Goal: Information Seeking & Learning: Learn about a topic

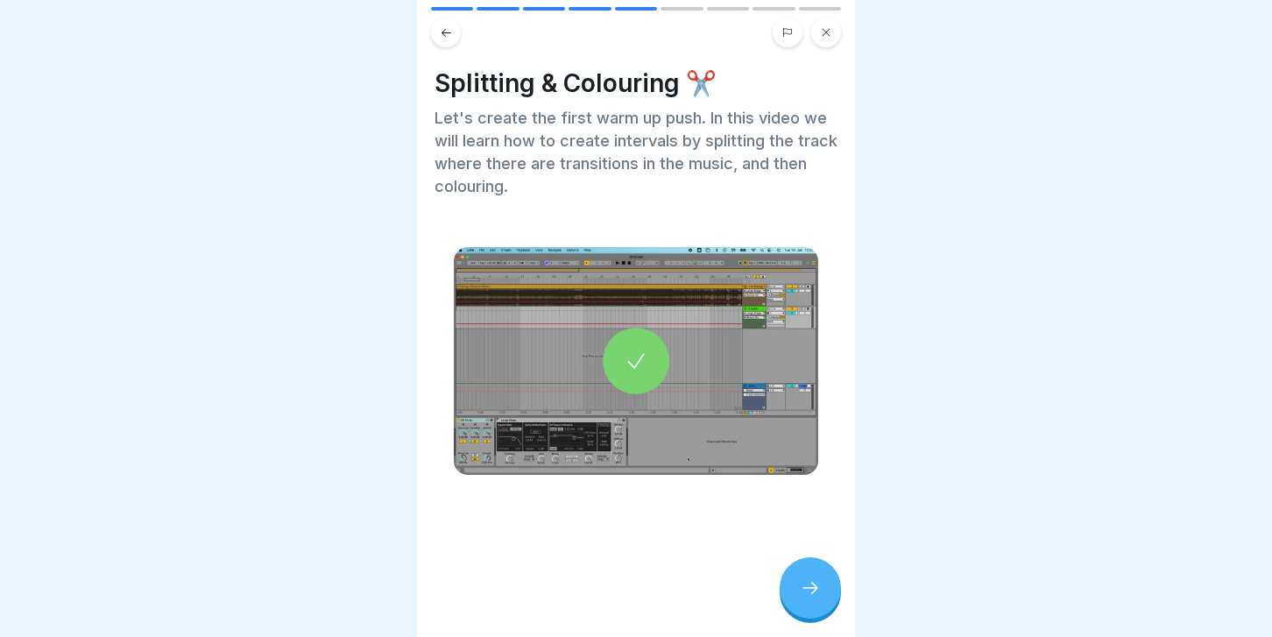
scroll to position [508, 0]
click at [436, 34] on button at bounding box center [446, 33] width 30 height 30
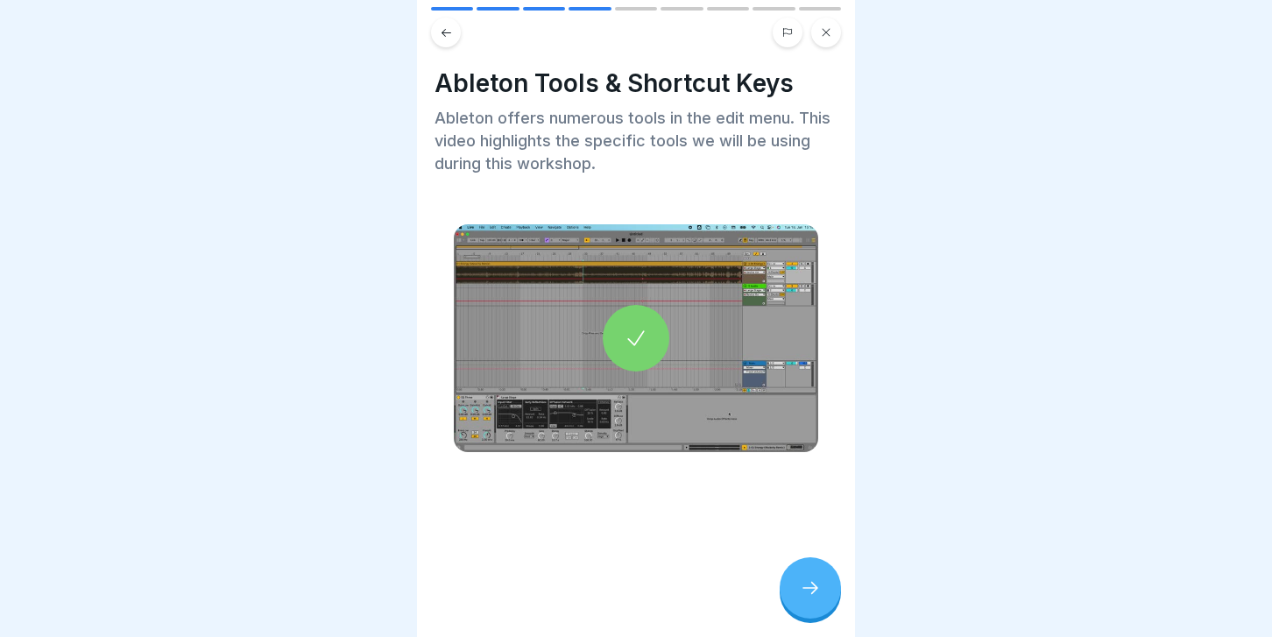
click at [436, 34] on button at bounding box center [446, 33] width 30 height 30
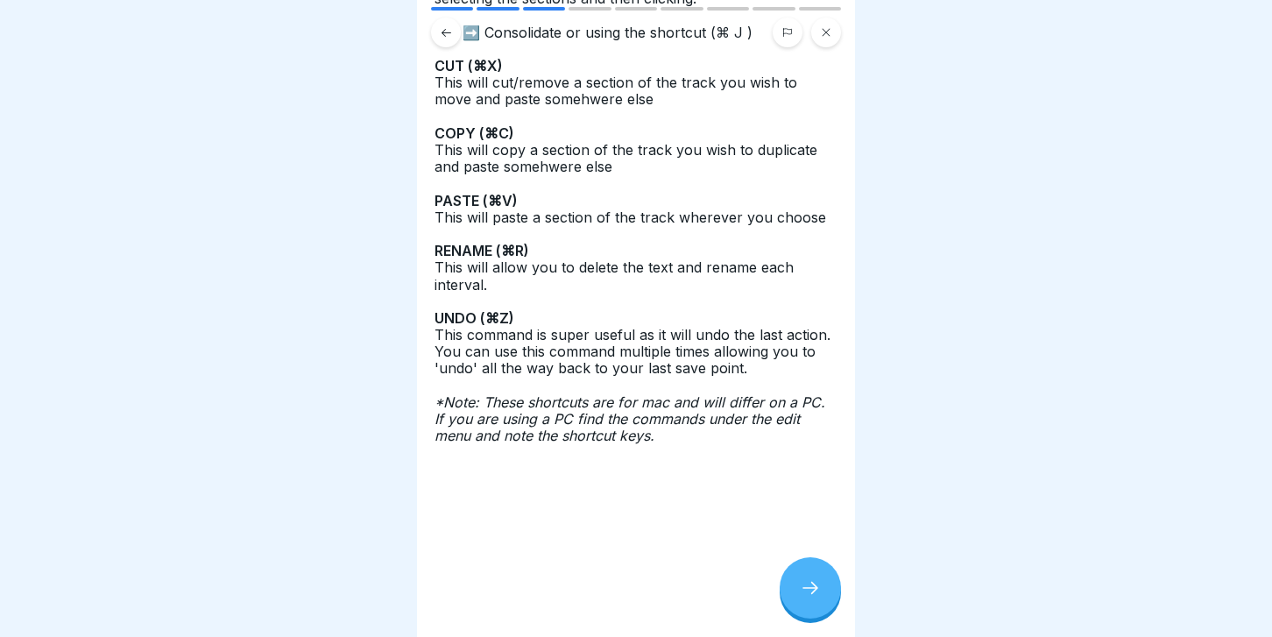
click at [436, 34] on button at bounding box center [446, 33] width 30 height 30
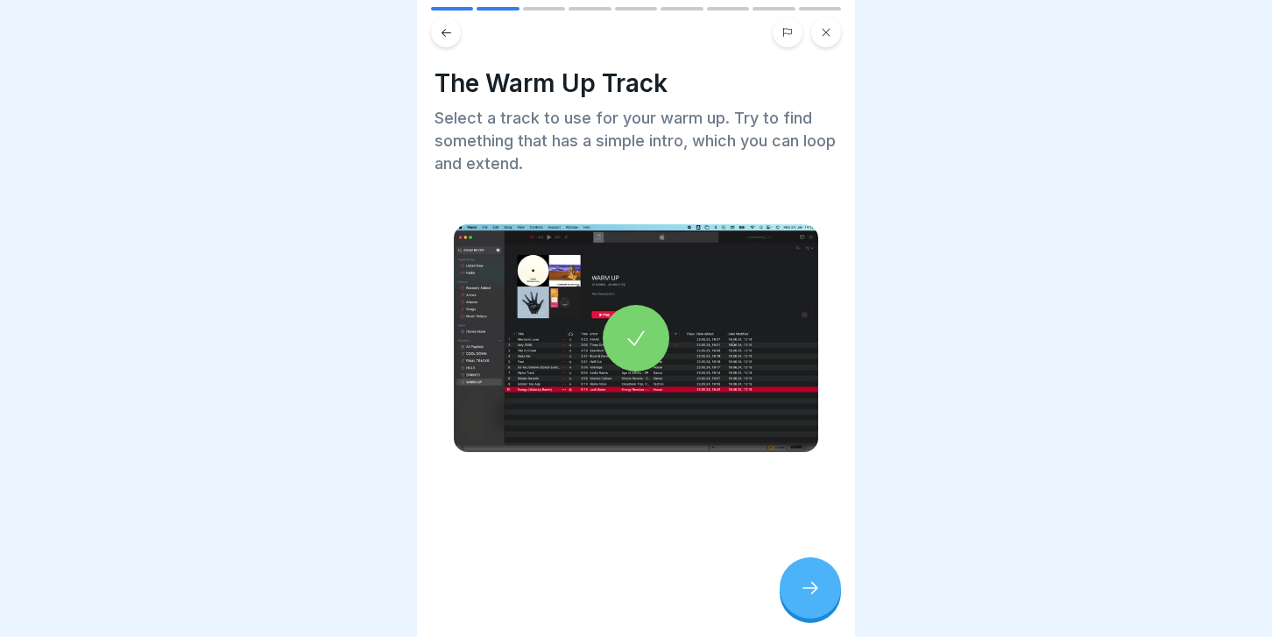
click at [436, 34] on button at bounding box center [446, 33] width 30 height 30
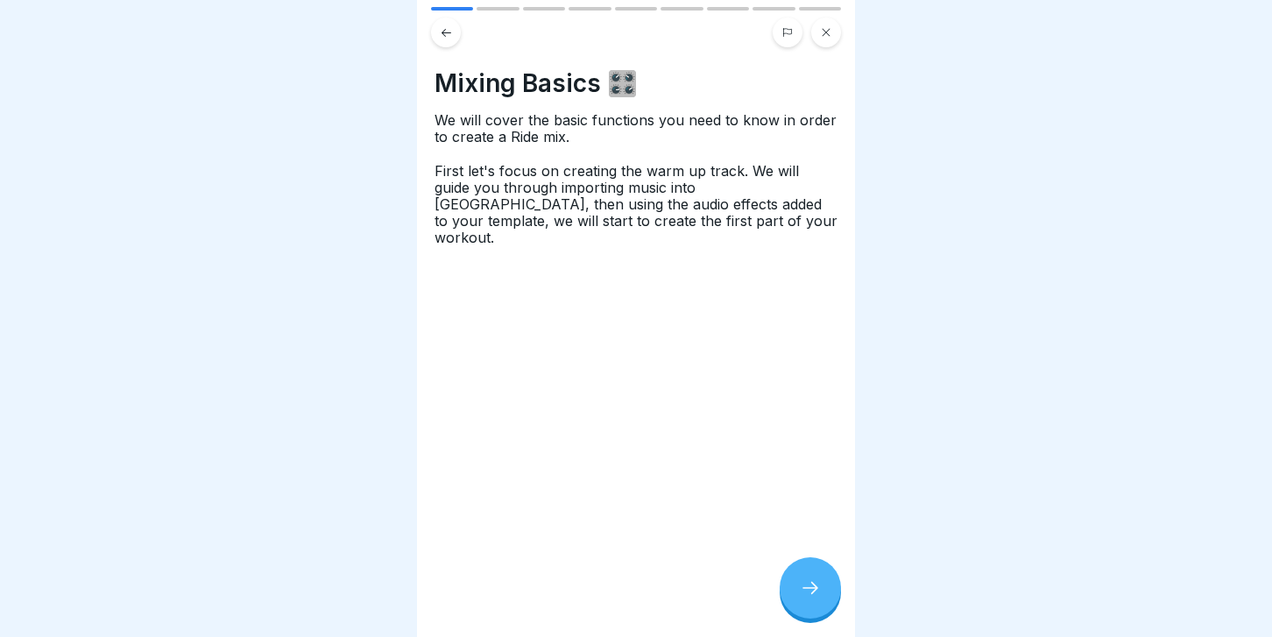
click at [436, 32] on button at bounding box center [446, 33] width 30 height 30
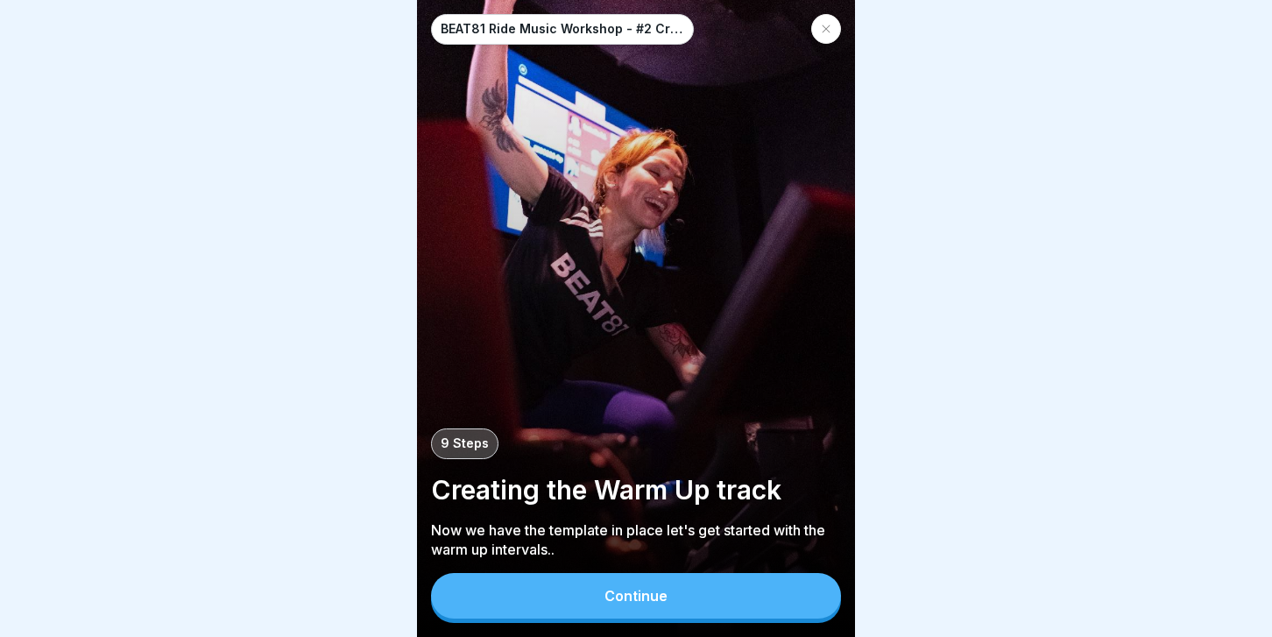
click at [903, 4] on div at bounding box center [636, 318] width 1272 height 637
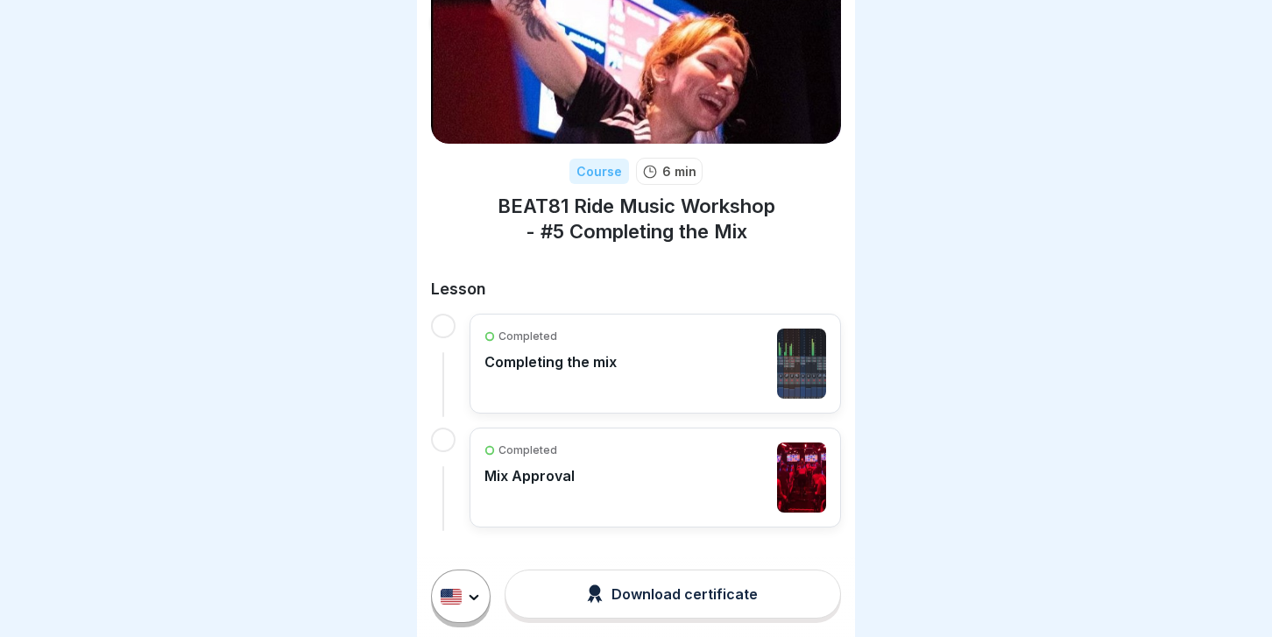
scroll to position [99, 0]
click at [640, 338] on div "Completed Completing the mix" at bounding box center [656, 364] width 342 height 70
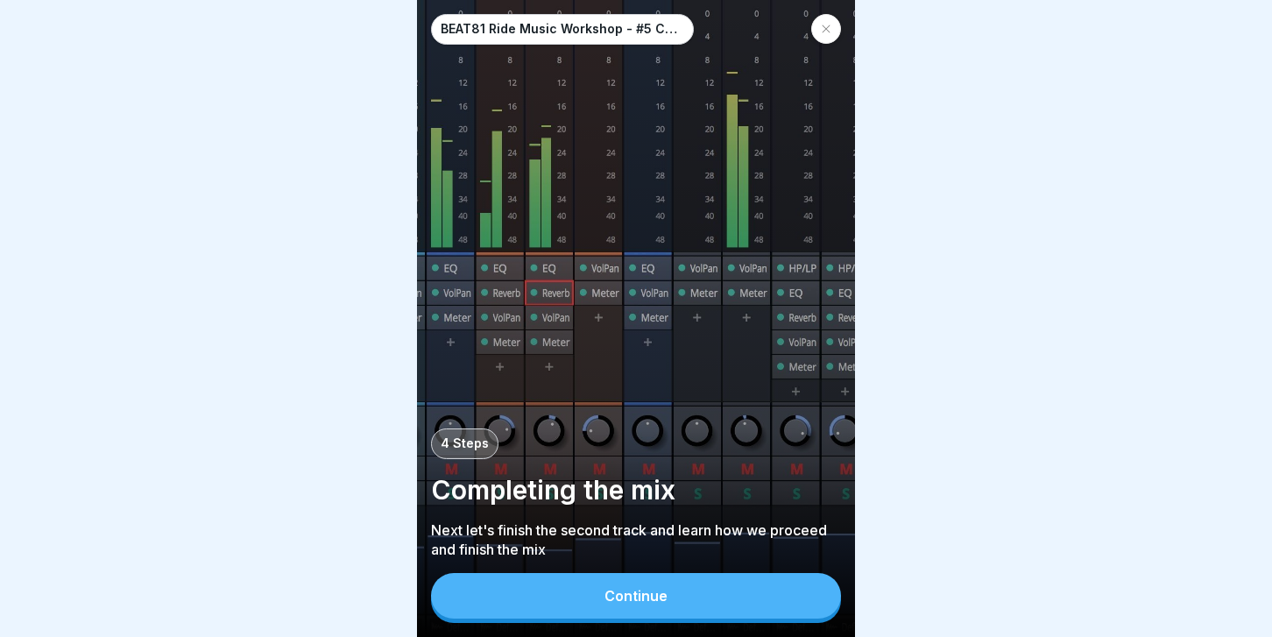
click at [674, 598] on button "Continue" at bounding box center [636, 596] width 410 height 46
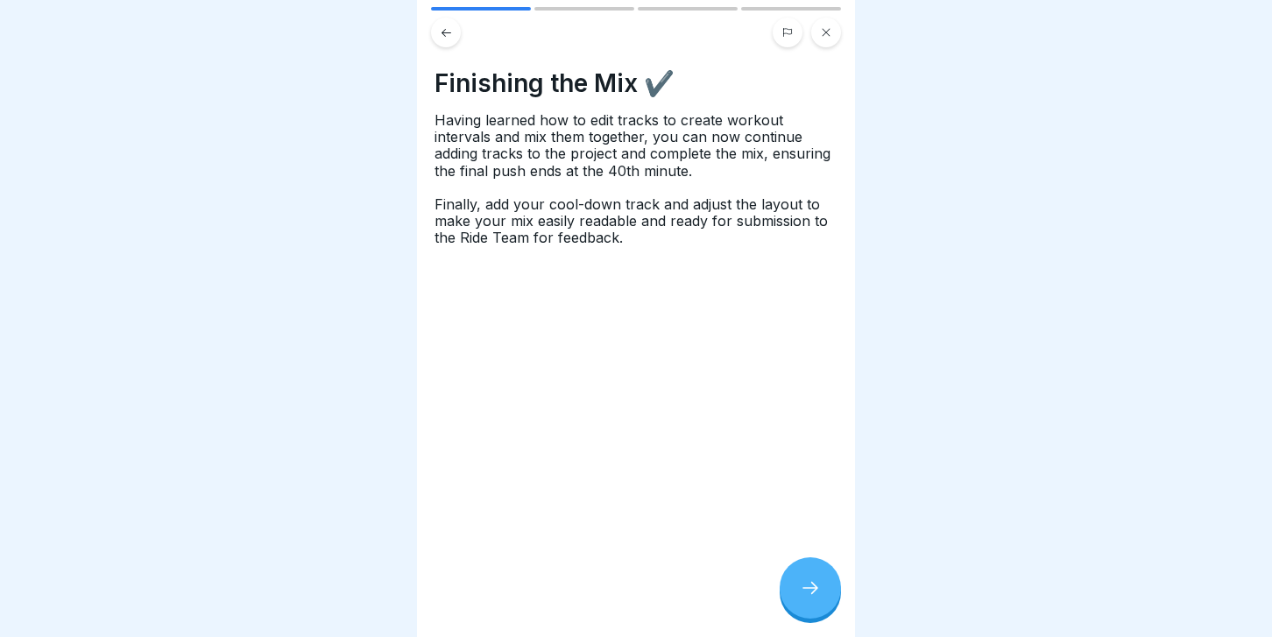
click at [85, 89] on div at bounding box center [636, 318] width 1272 height 637
click at [826, 579] on div at bounding box center [810, 587] width 61 height 61
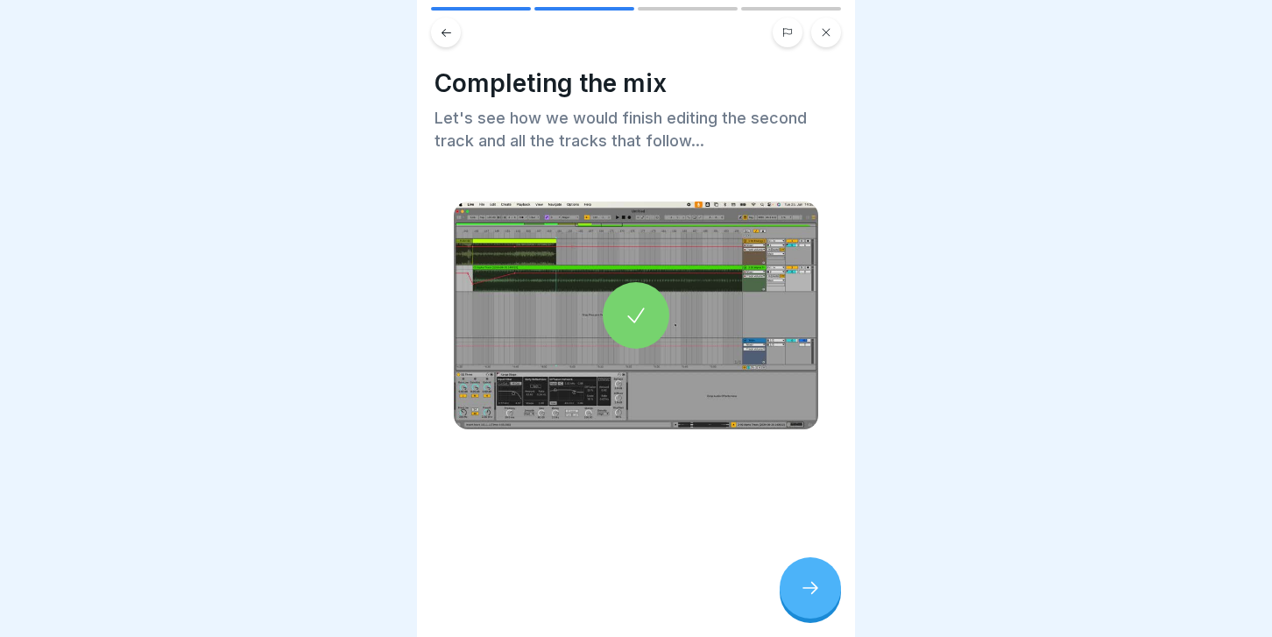
click at [637, 333] on div at bounding box center [636, 315] width 67 height 67
click at [819, 579] on div at bounding box center [810, 587] width 61 height 61
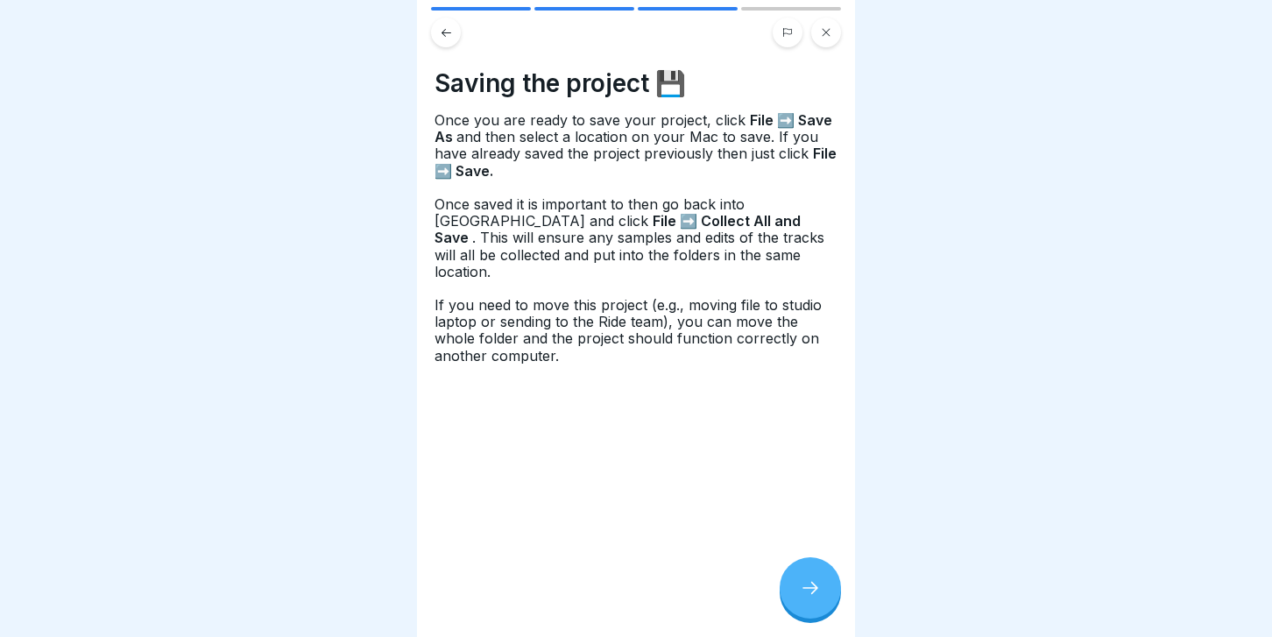
click at [825, 577] on div at bounding box center [810, 587] width 61 height 61
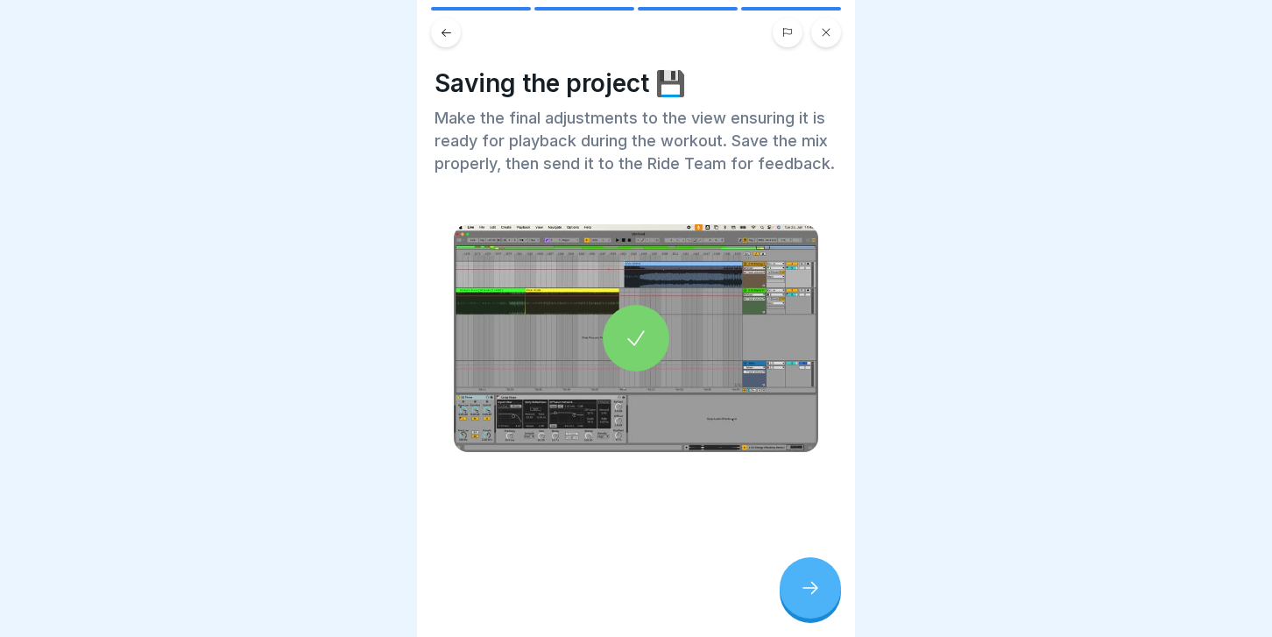
click at [825, 576] on div at bounding box center [810, 587] width 61 height 61
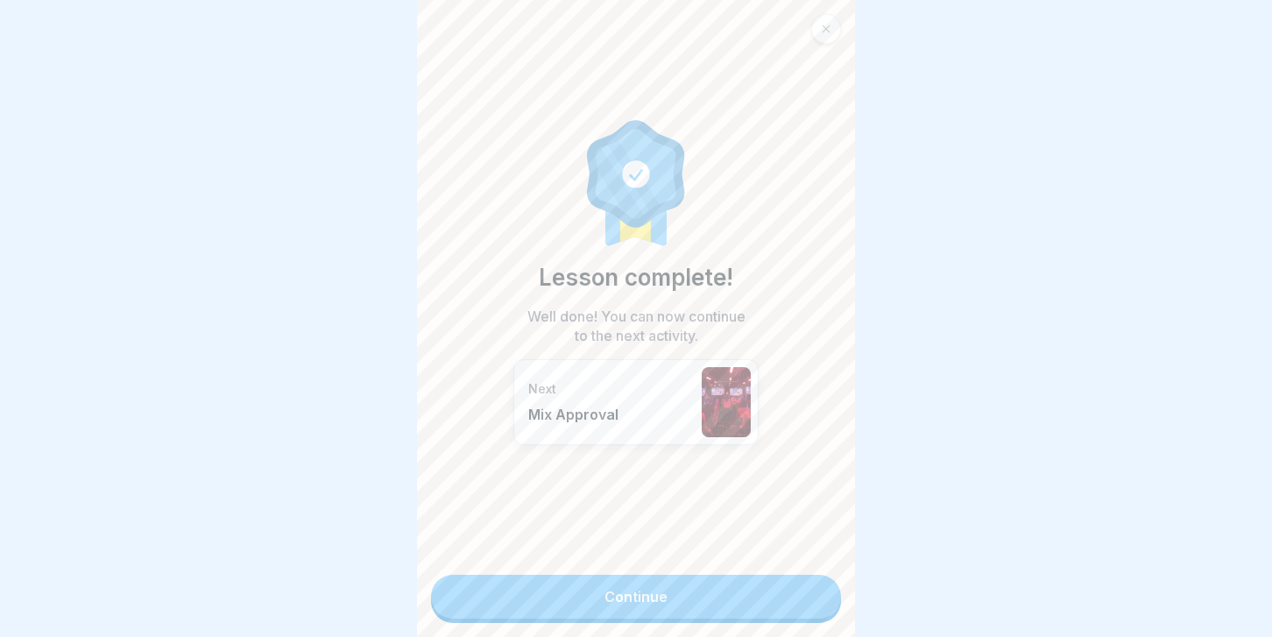
click at [754, 578] on link "Continue" at bounding box center [636, 597] width 410 height 44
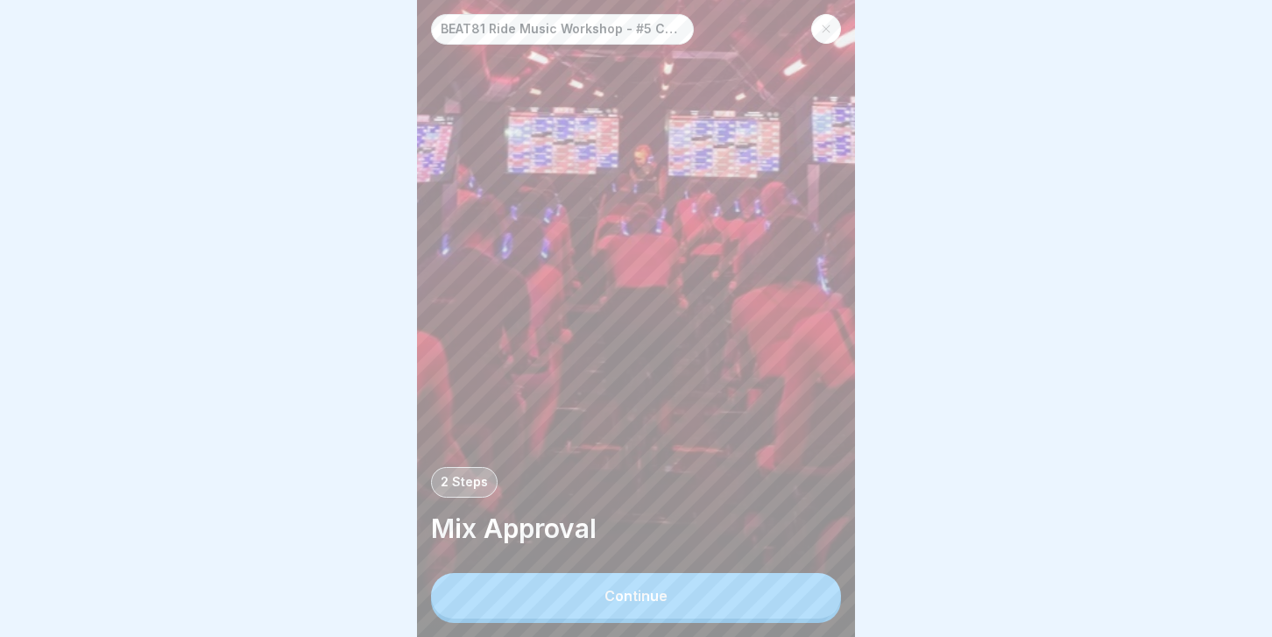
click at [728, 603] on button "Continue" at bounding box center [636, 596] width 410 height 46
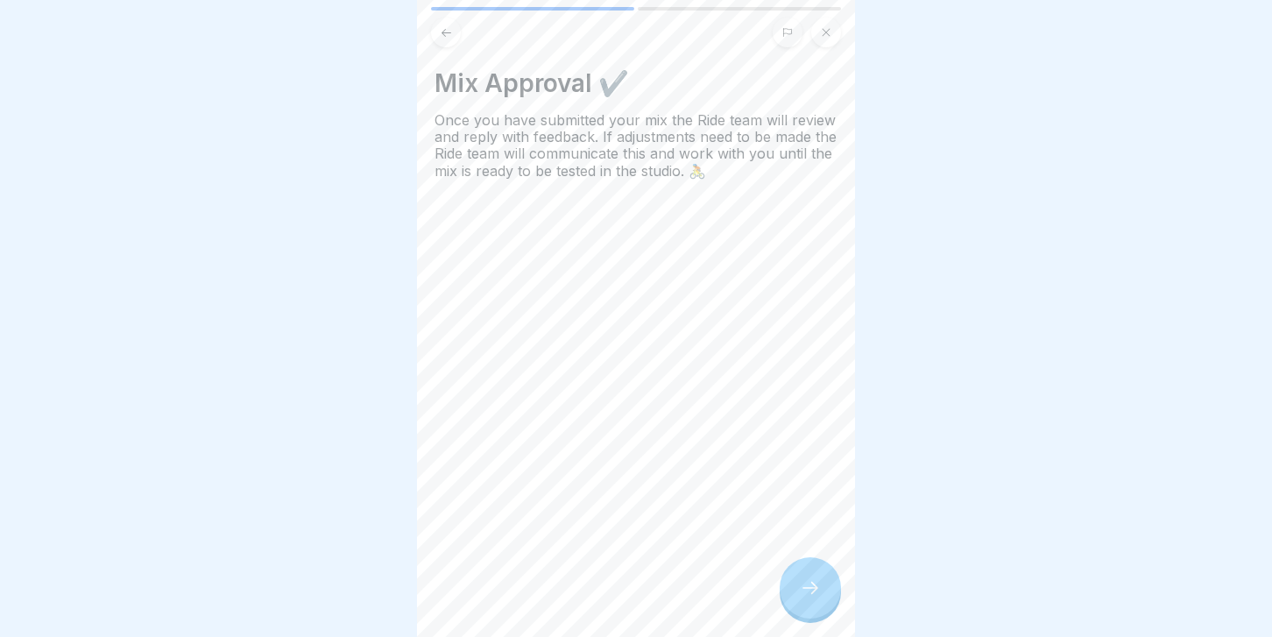
click at [807, 598] on div at bounding box center [810, 587] width 61 height 61
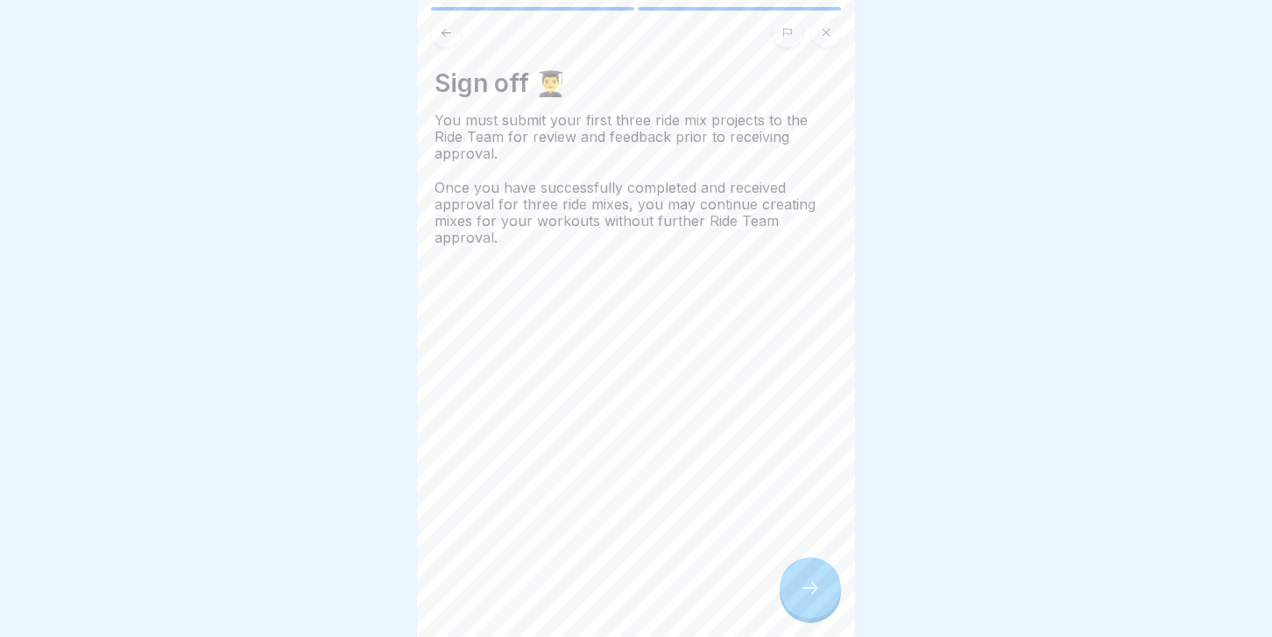
click at [812, 585] on icon at bounding box center [810, 587] width 21 height 21
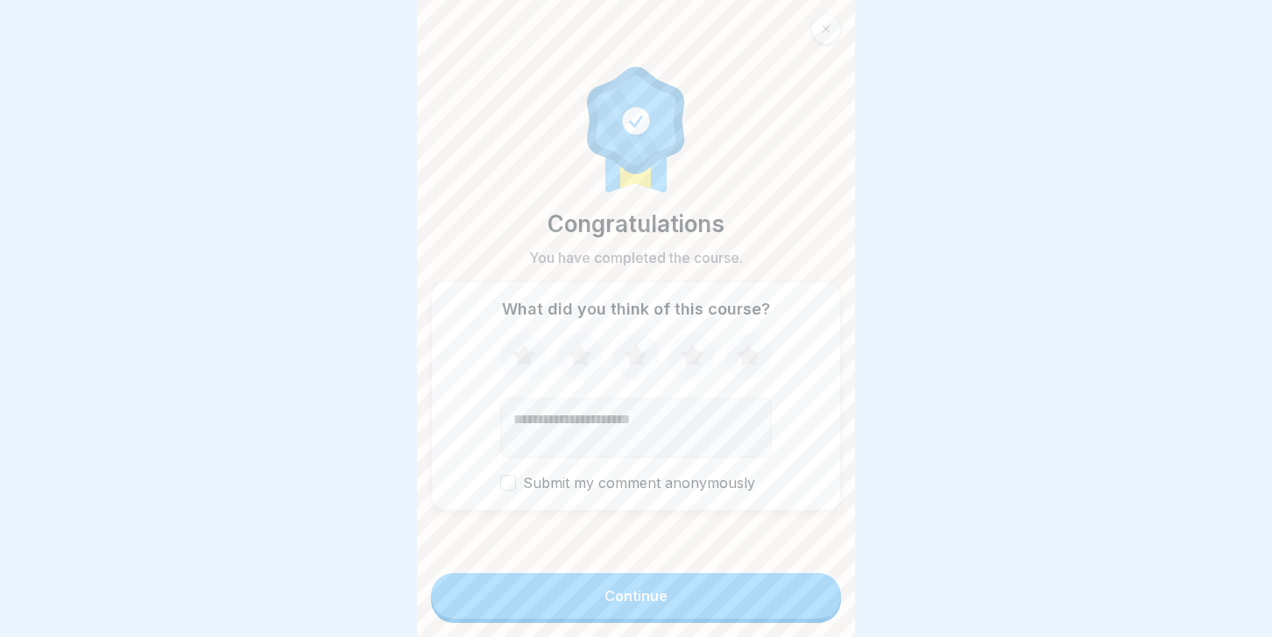
click at [687, 599] on button "Continue" at bounding box center [636, 596] width 410 height 46
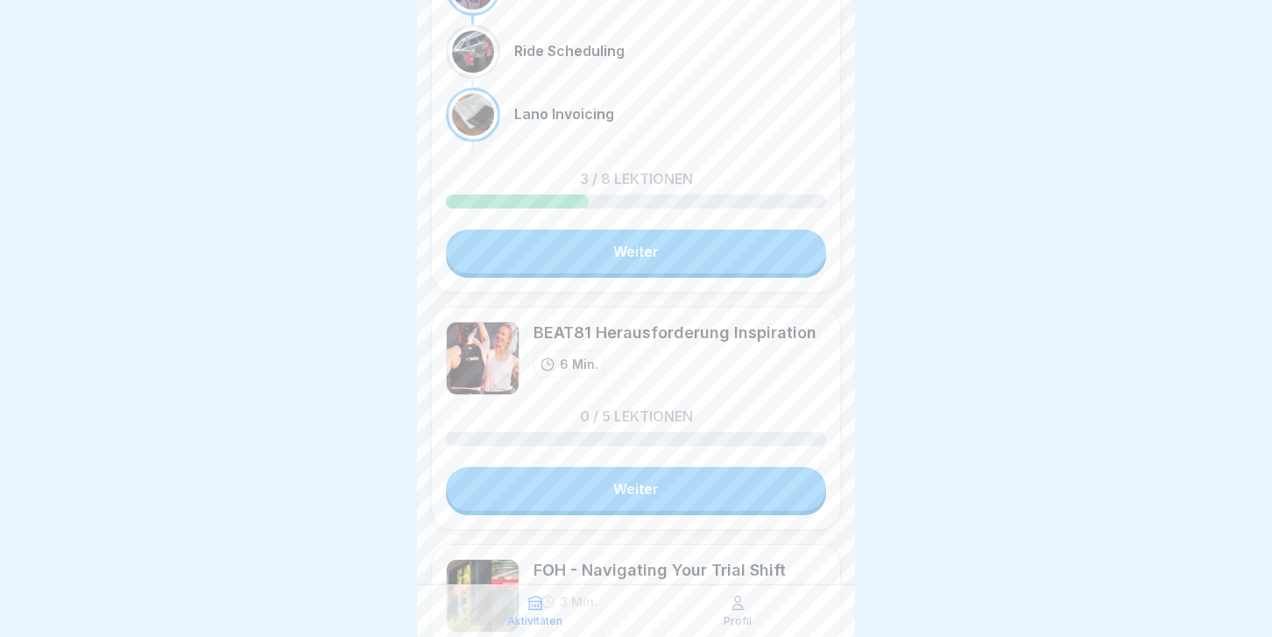
scroll to position [650, 0]
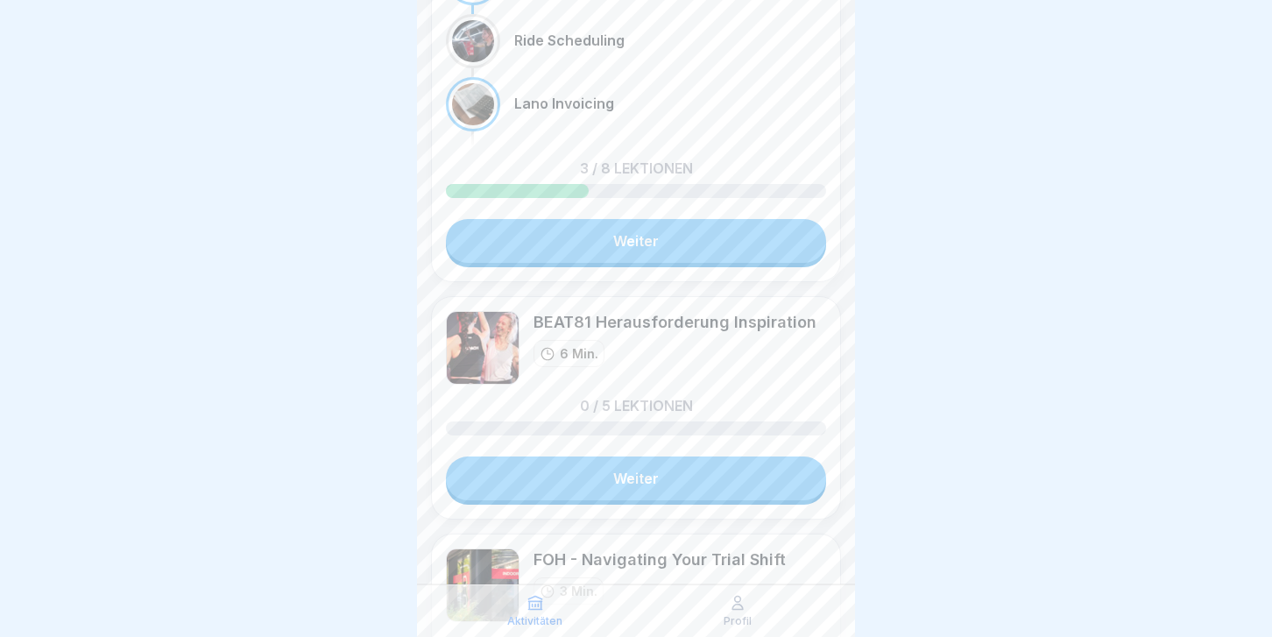
click at [591, 478] on link "Weiter" at bounding box center [636, 479] width 380 height 44
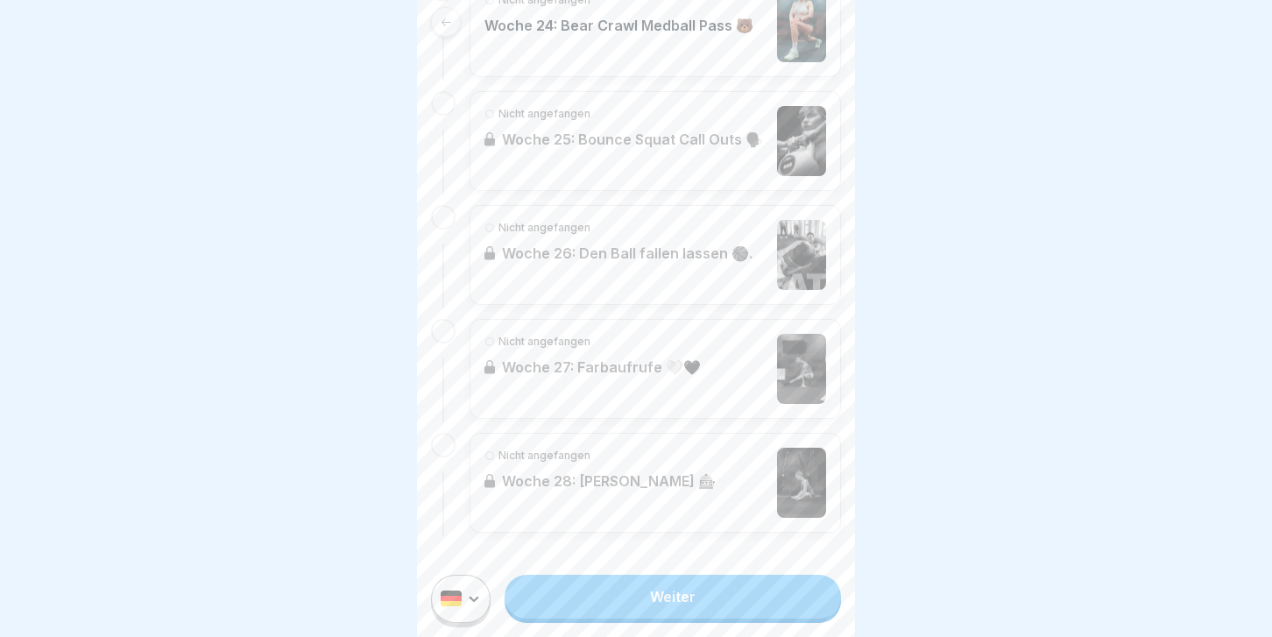
scroll to position [488, 0]
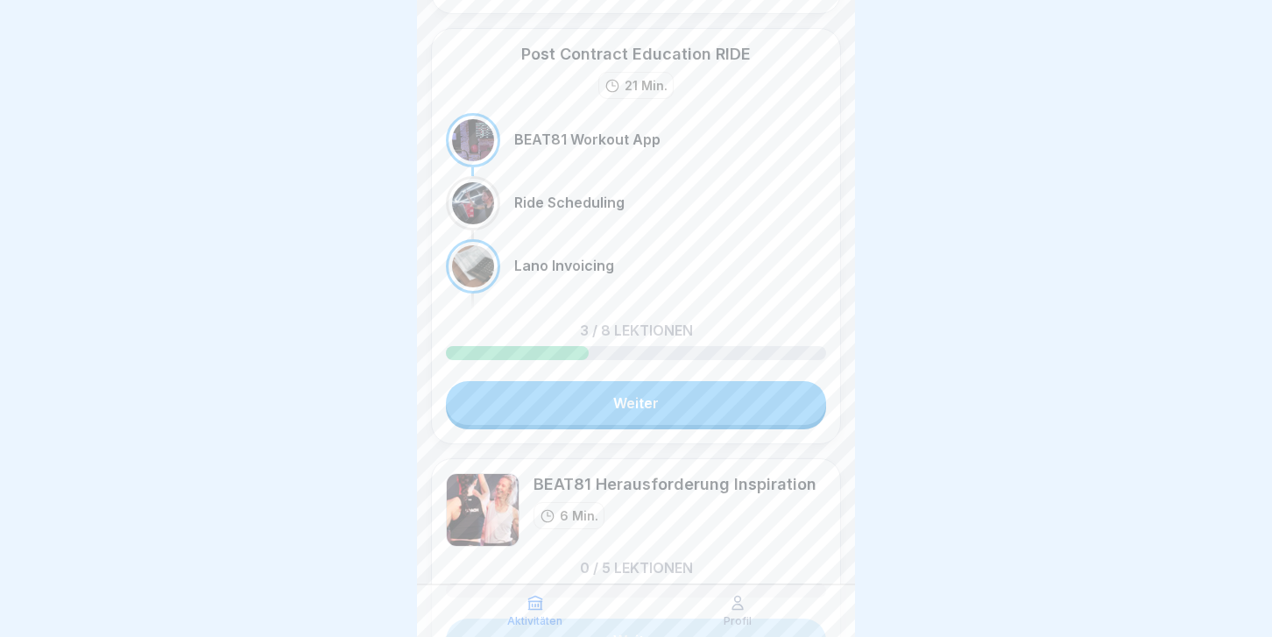
click at [743, 409] on link "Weiter" at bounding box center [636, 403] width 380 height 44
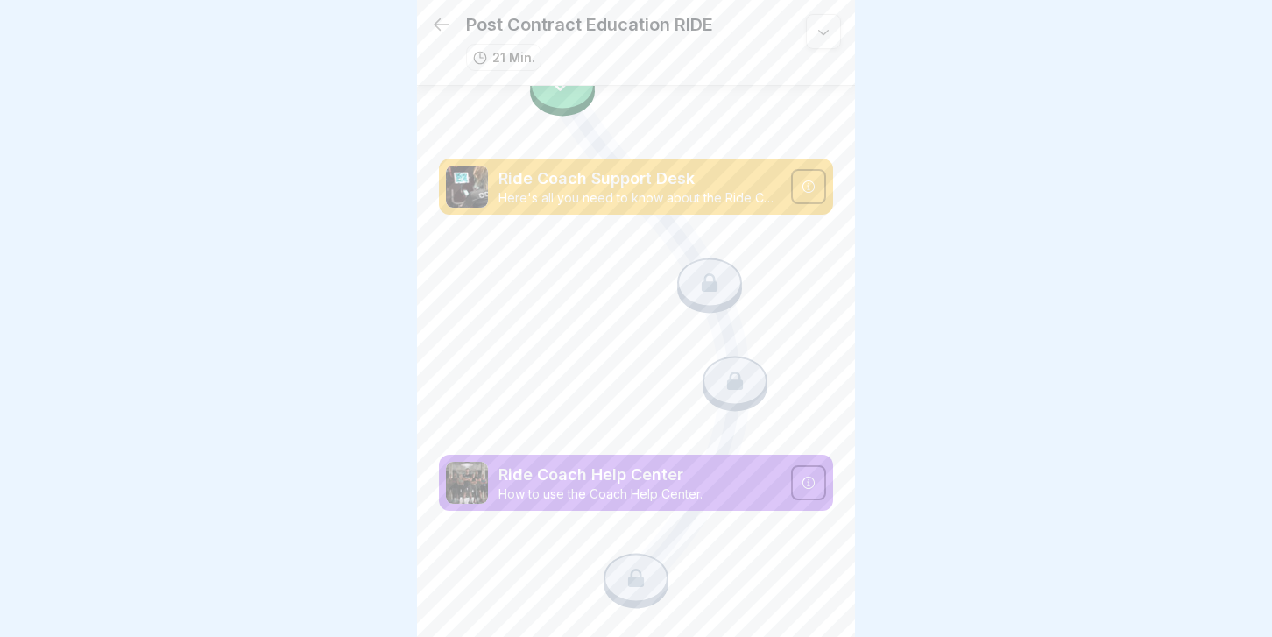
scroll to position [714, 0]
